Goal: Navigation & Orientation: Find specific page/section

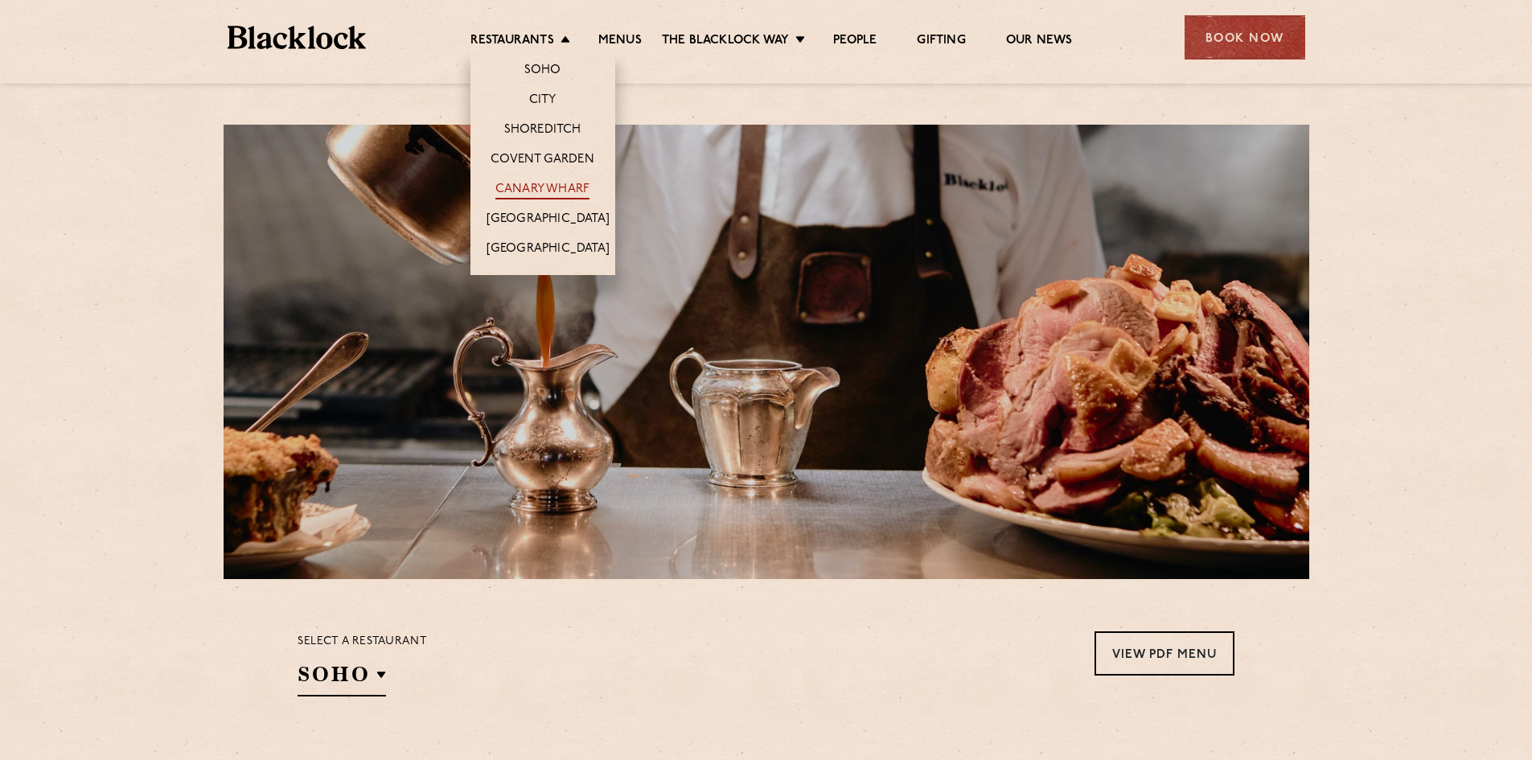
click at [559, 187] on link "Canary Wharf" at bounding box center [542, 191] width 94 height 18
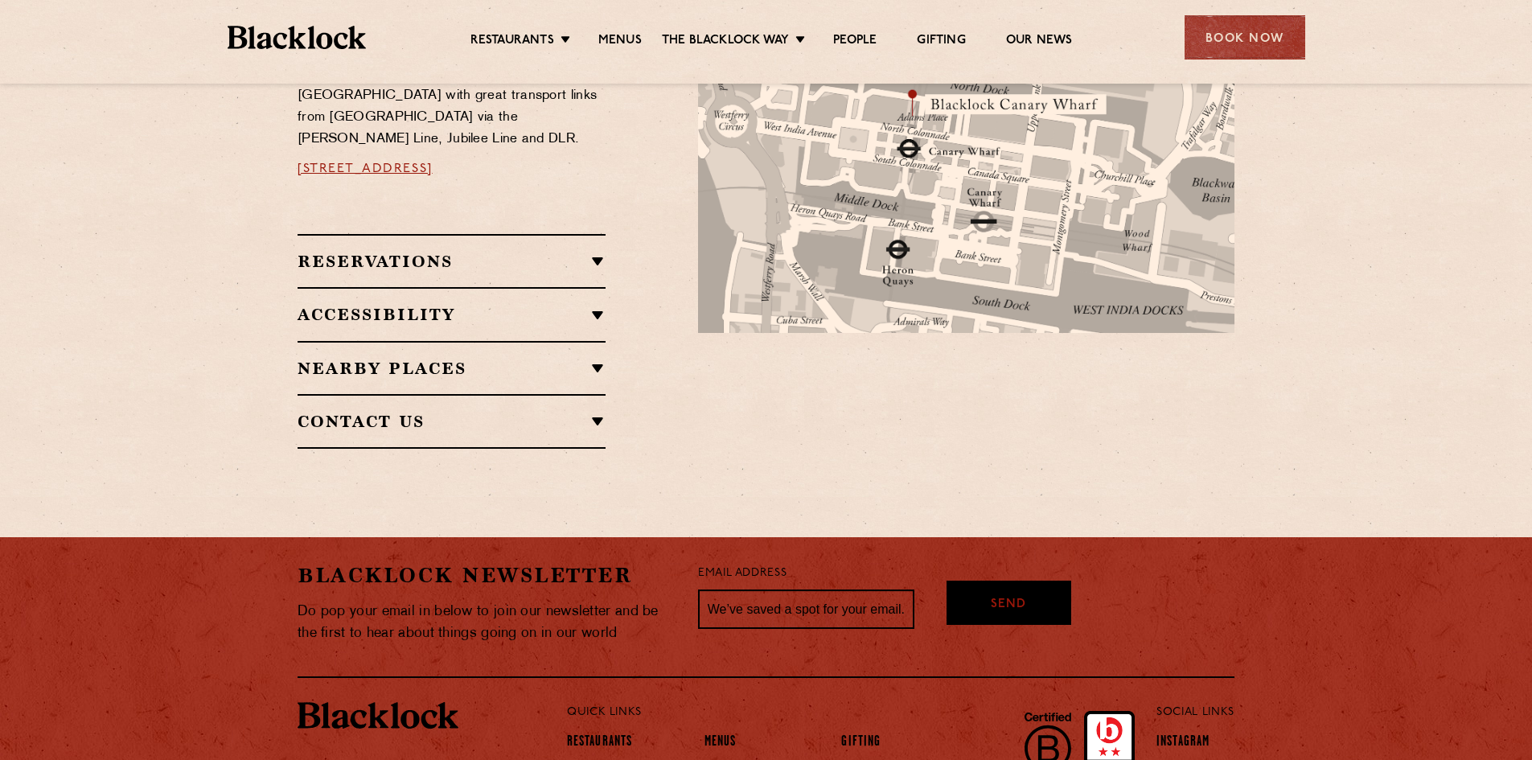
scroll to position [1074, 0]
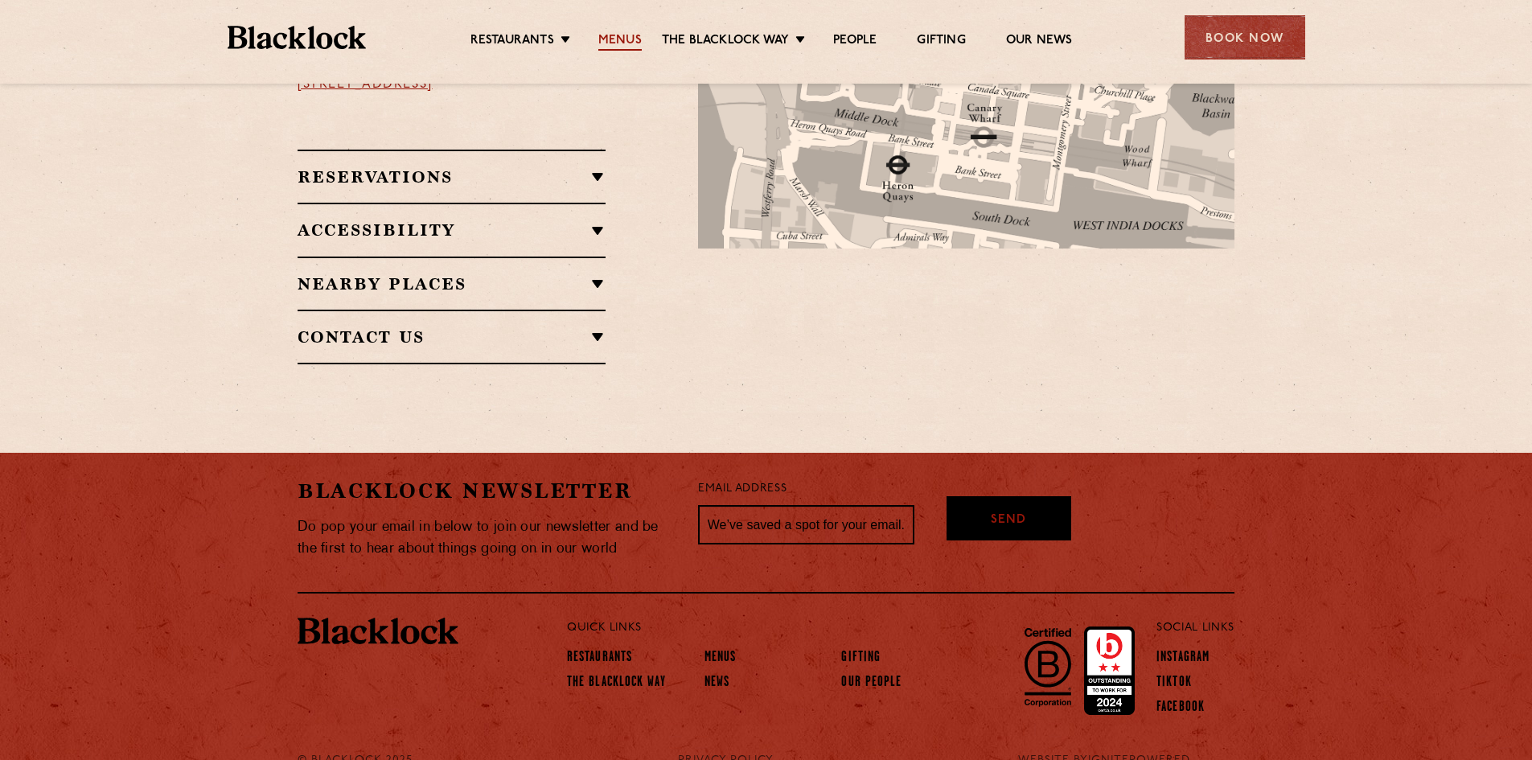
click at [627, 41] on link "Menus" at bounding box center [619, 42] width 43 height 18
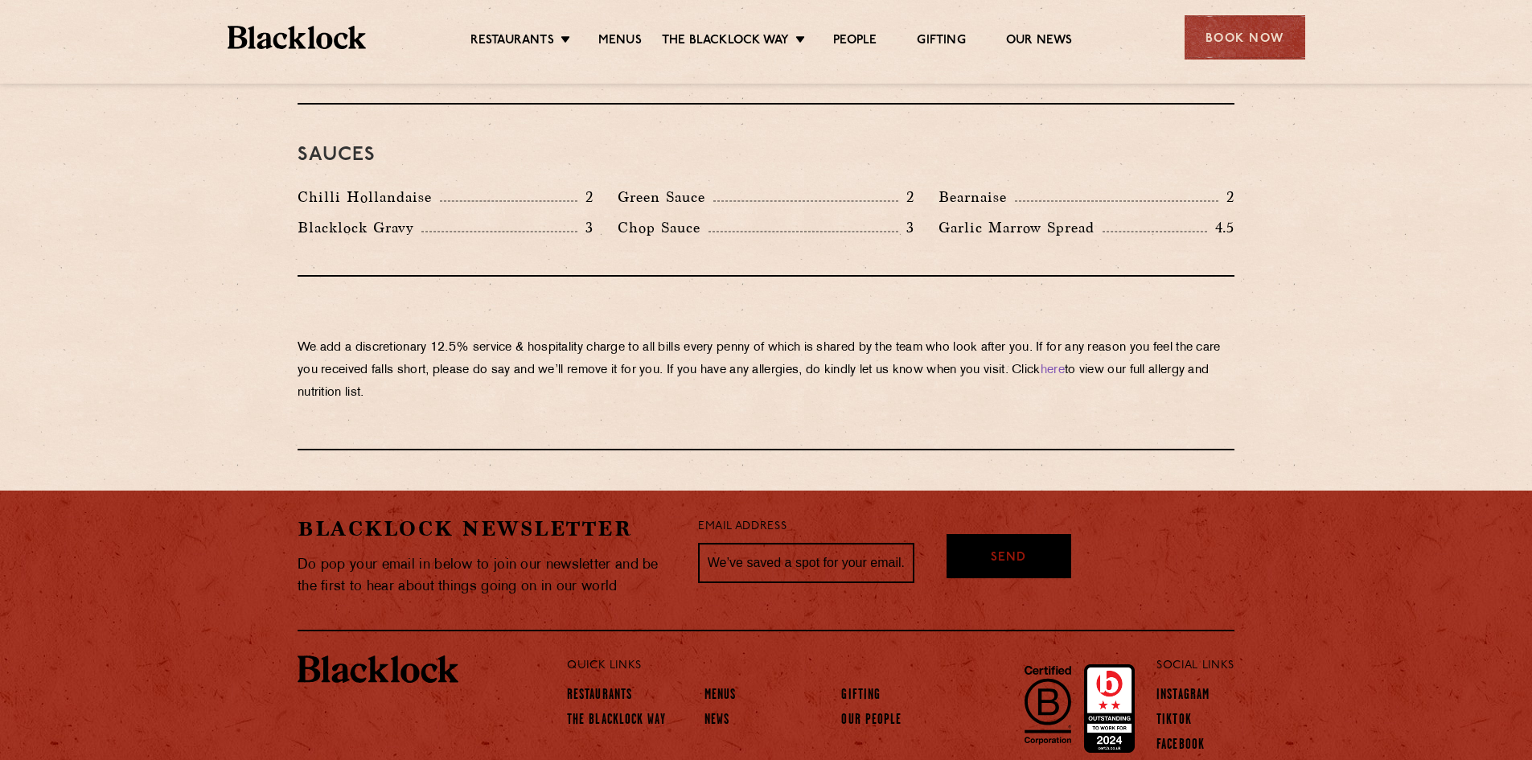
scroll to position [2708, 0]
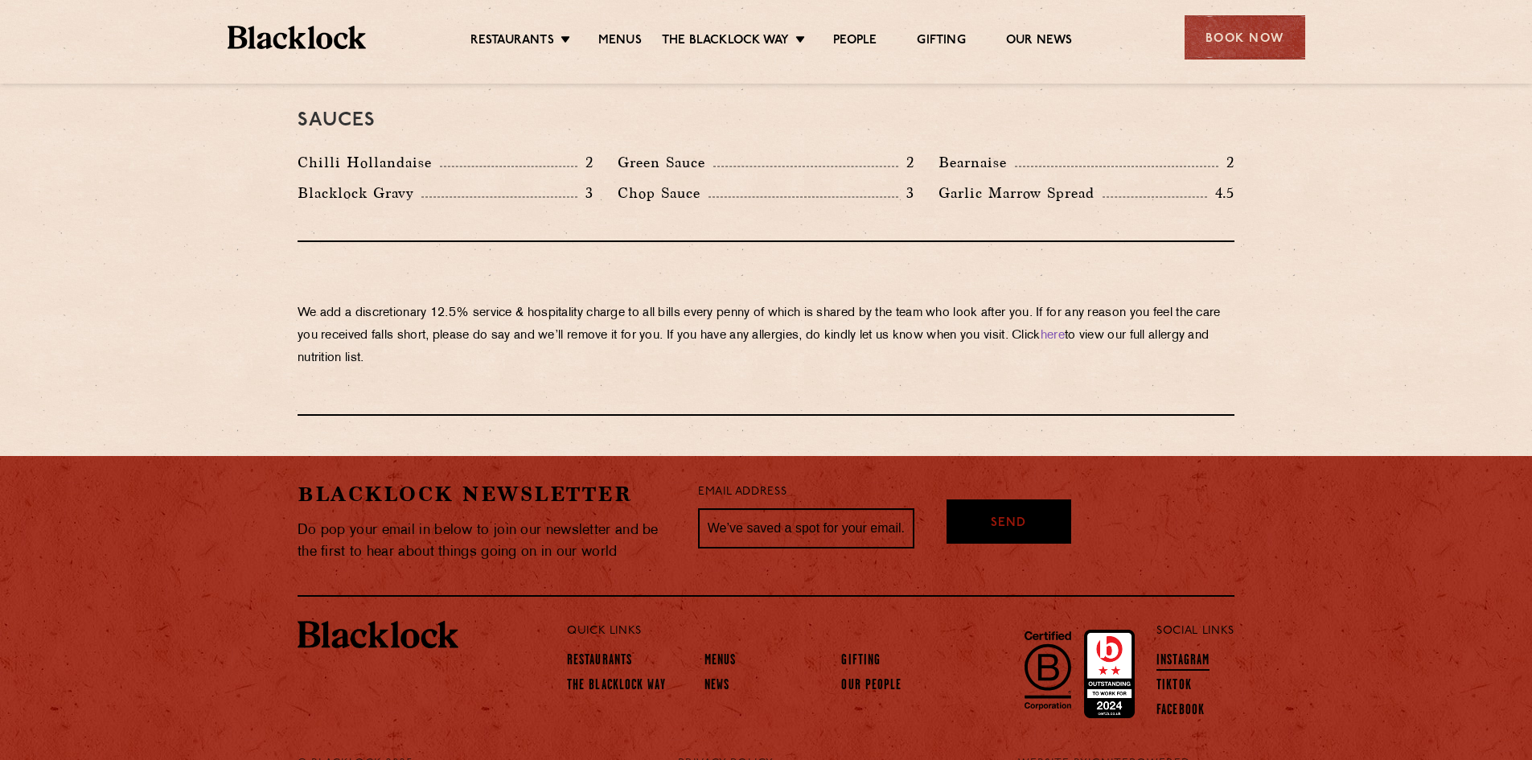
click at [1184, 653] on link "Instagram" at bounding box center [1182, 662] width 53 height 18
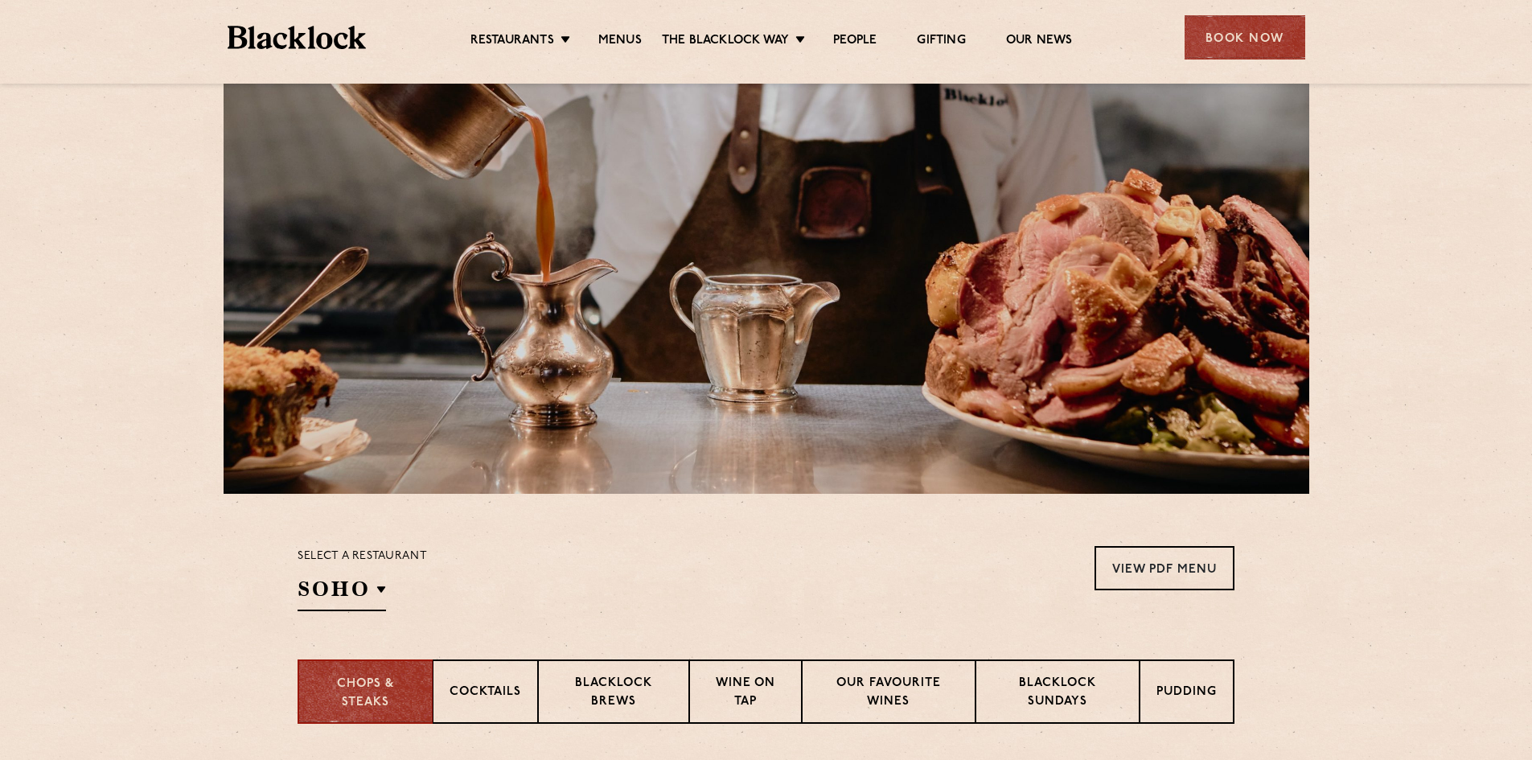
scroll to position [483, 0]
